Goal: Task Accomplishment & Management: Manage account settings

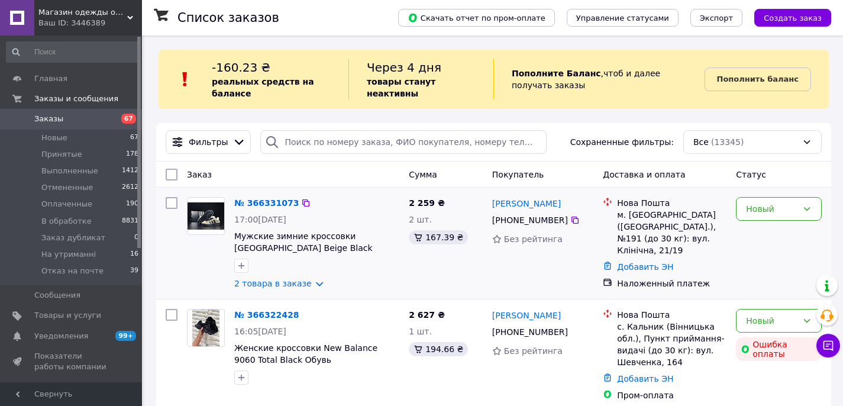
click at [564, 292] on div "Євген Бахтіміров +380 93 378 58 77 Без рейтинга" at bounding box center [543, 243] width 111 height 102
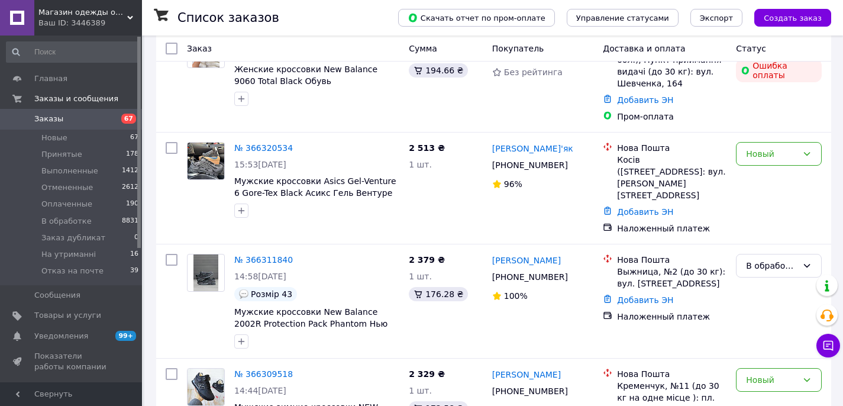
scroll to position [300, 0]
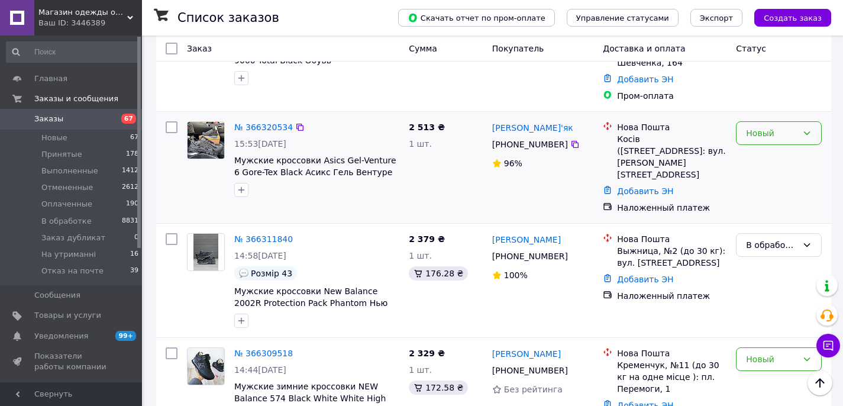
click at [780, 131] on div "Новый" at bounding box center [771, 133] width 51 height 13
click at [771, 213] on li "В обработке" at bounding box center [779, 211] width 85 height 21
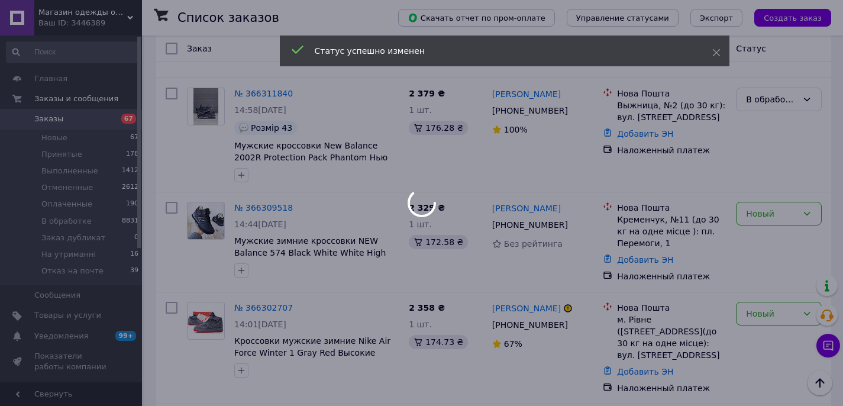
scroll to position [467, 0]
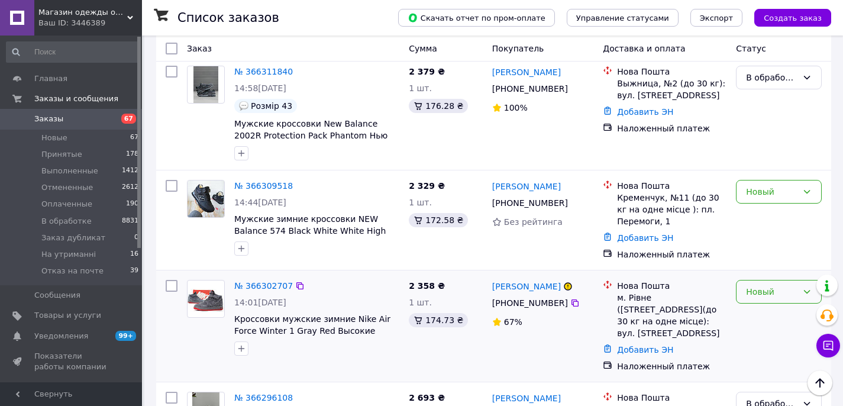
click at [773, 285] on div "Новый" at bounding box center [771, 291] width 51 height 13
click at [769, 355] on li "В обработке" at bounding box center [779, 354] width 85 height 21
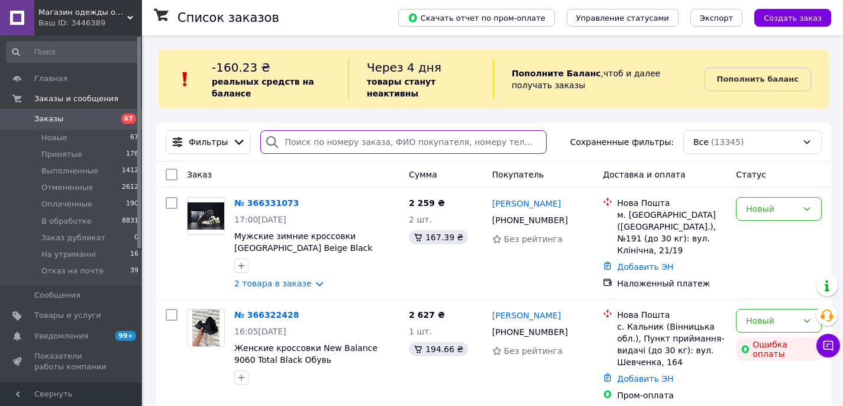
click at [337, 136] on input "search" at bounding box center [403, 142] width 286 height 24
paste input "[PERSON_NAME]"
type input "[PERSON_NAME]"
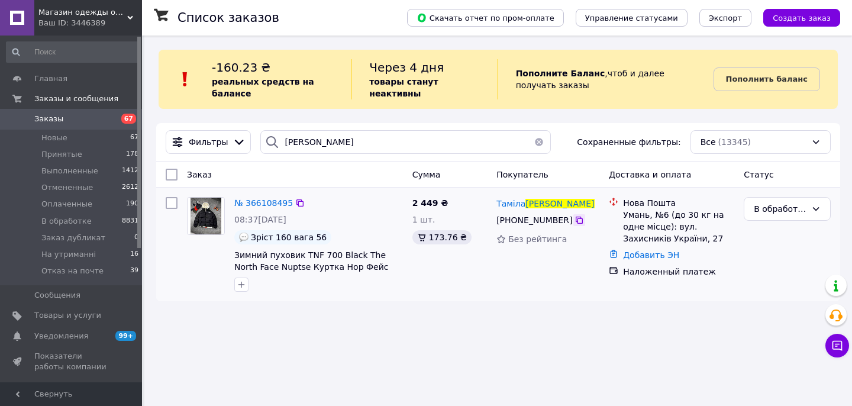
click at [575, 221] on icon at bounding box center [579, 219] width 9 height 9
click at [91, 117] on span "Заказы" at bounding box center [71, 119] width 75 height 11
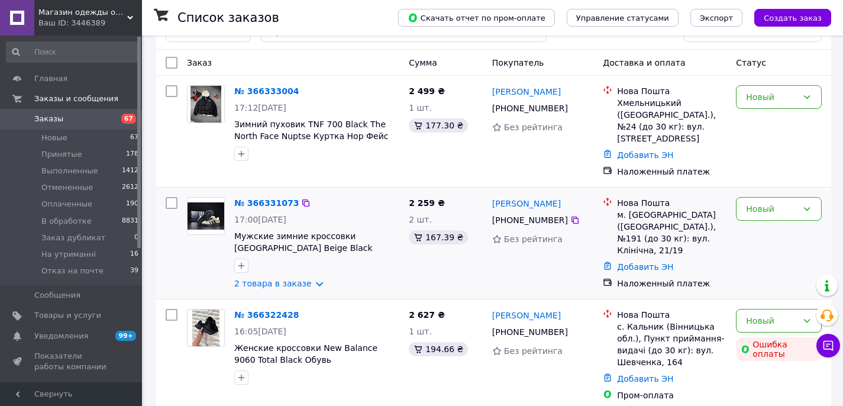
scroll to position [115, 0]
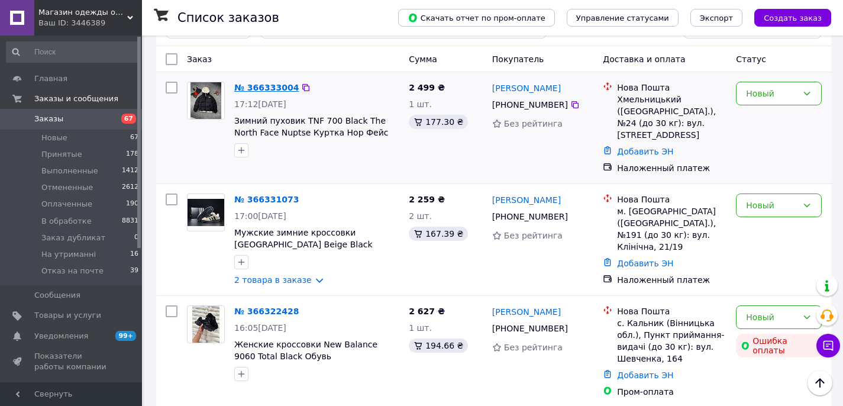
click at [257, 84] on link "№ 366333004" at bounding box center [266, 87] width 65 height 9
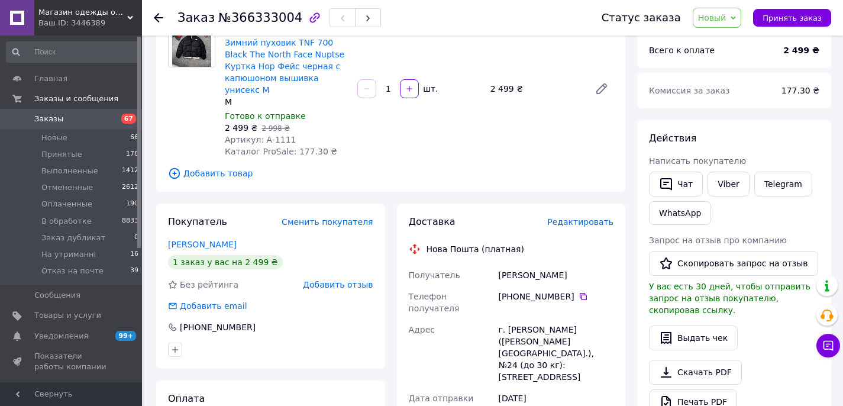
scroll to position [115, 0]
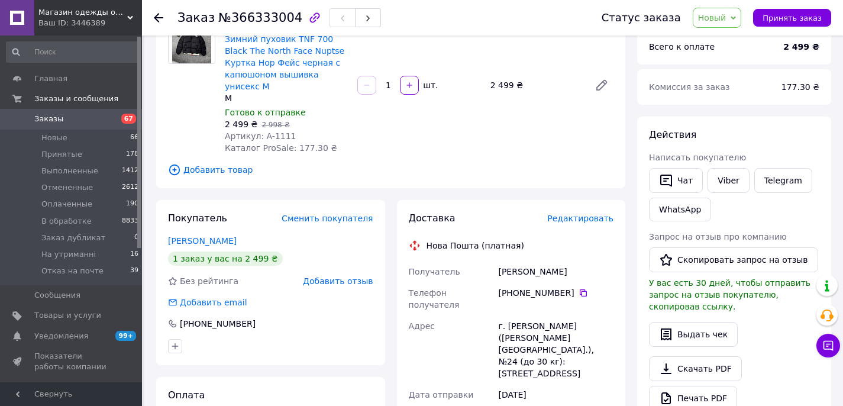
click at [78, 117] on span "Заказы" at bounding box center [71, 119] width 75 height 11
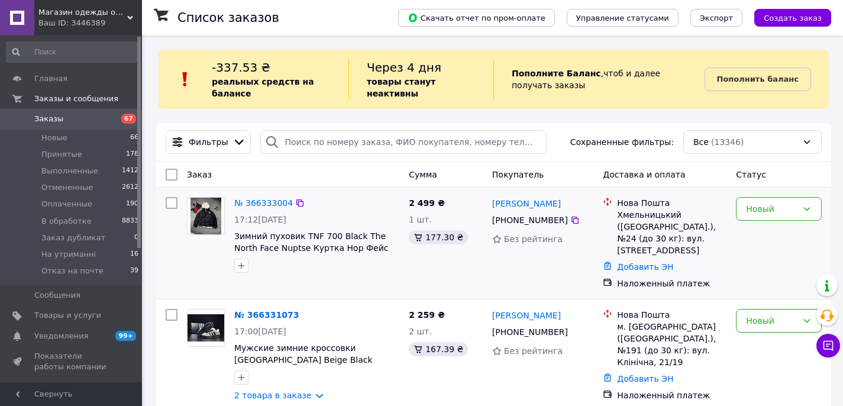
click at [478, 253] on div "2 499 ₴ 1 шт. 177.30 ₴" at bounding box center [445, 243] width 83 height 102
click at [466, 264] on div "2 499 ₴ 1 шт. 177.30 ₴" at bounding box center [445, 243] width 83 height 102
